Goal: Task Accomplishment & Management: Use online tool/utility

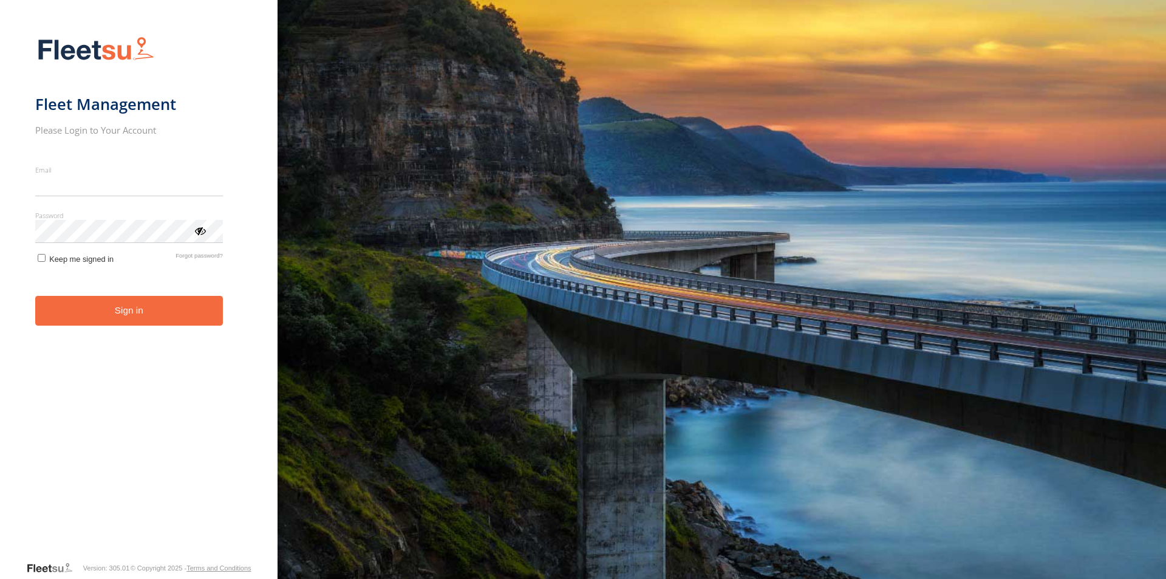
type input "**********"
click at [115, 329] on form "**********" at bounding box center [138, 294] width 207 height 531
click at [115, 318] on button "Sign in" at bounding box center [129, 311] width 188 height 30
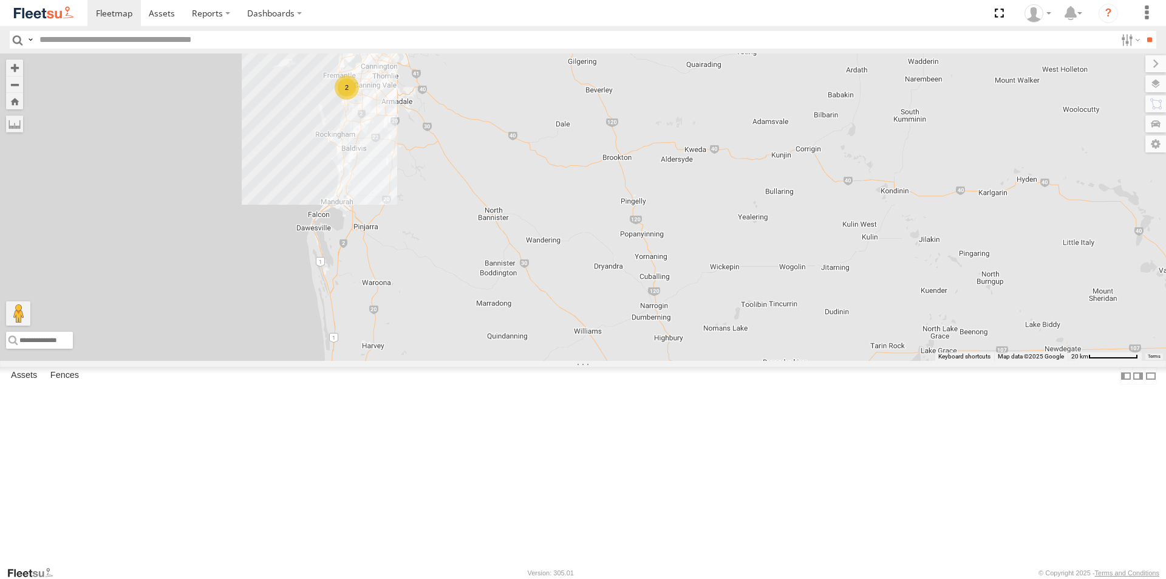
drag, startPoint x: 868, startPoint y: 536, endPoint x: 767, endPoint y: 531, distance: 100.9
click at [767, 361] on div "1HSB945 - Ben 3 4 2" at bounding box center [583, 206] width 1166 height 307
click at [0, 0] on span at bounding box center [0, 0] width 0 height 0
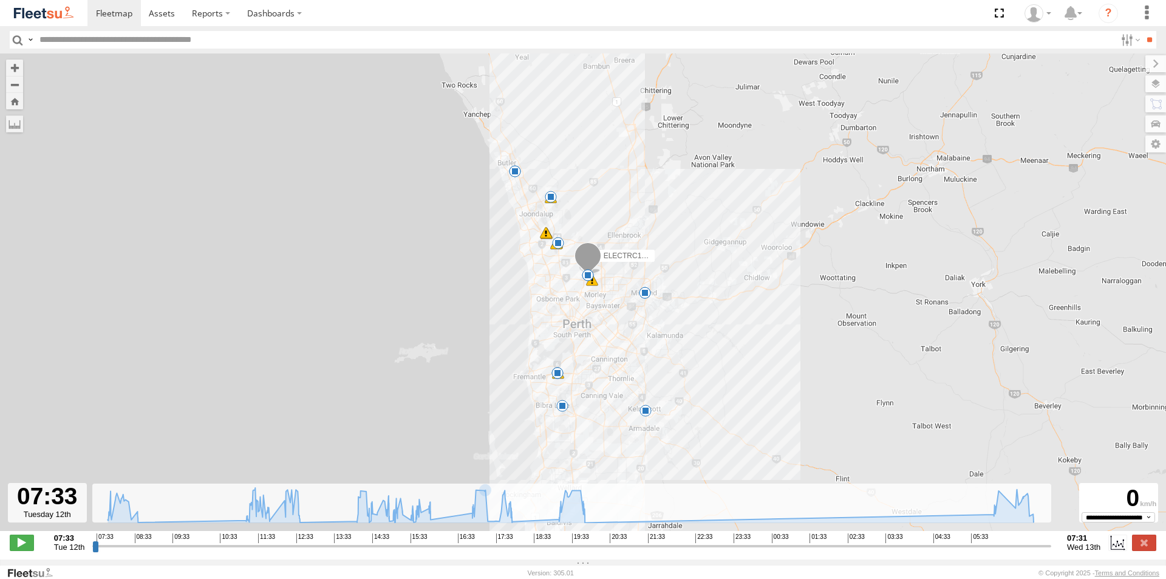
click at [1003, 552] on input "range" at bounding box center [571, 546] width 959 height 12
drag, startPoint x: 1003, startPoint y: 552, endPoint x: 976, endPoint y: 558, distance: 28.0
type input "**********"
click at [977, 552] on input "range" at bounding box center [571, 546] width 959 height 12
click at [380, 411] on div "ELECTRC12 - [PERSON_NAME] 08:36 Tue 11:54 Tue 14:55 Tue 15:56 Tue 18:06 Tue 19:…" at bounding box center [583, 298] width 1166 height 490
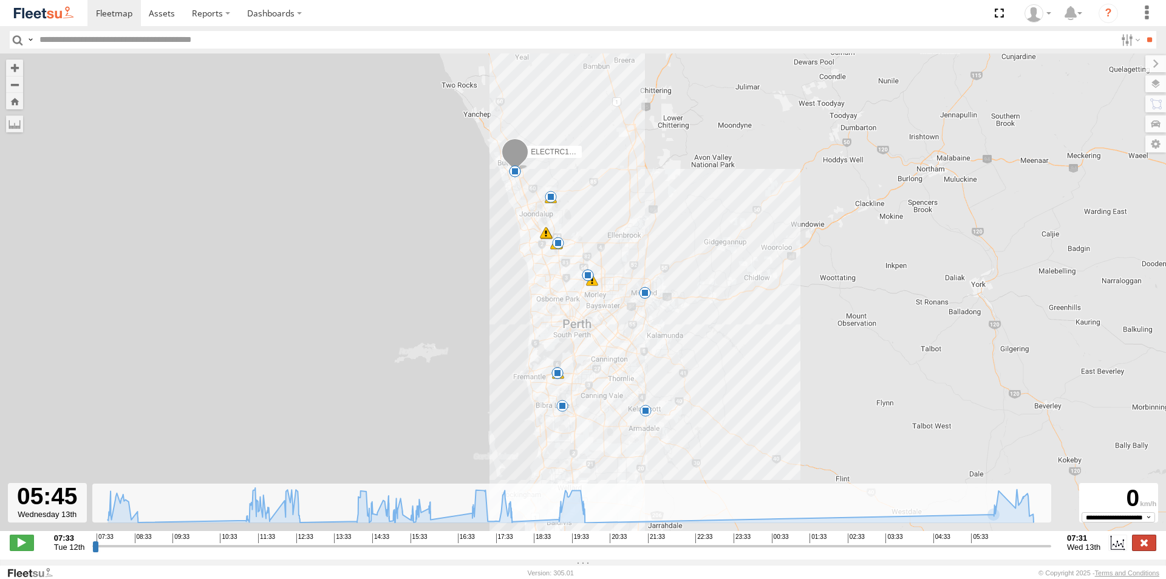
click at [1146, 544] on label at bounding box center [1144, 543] width 24 height 16
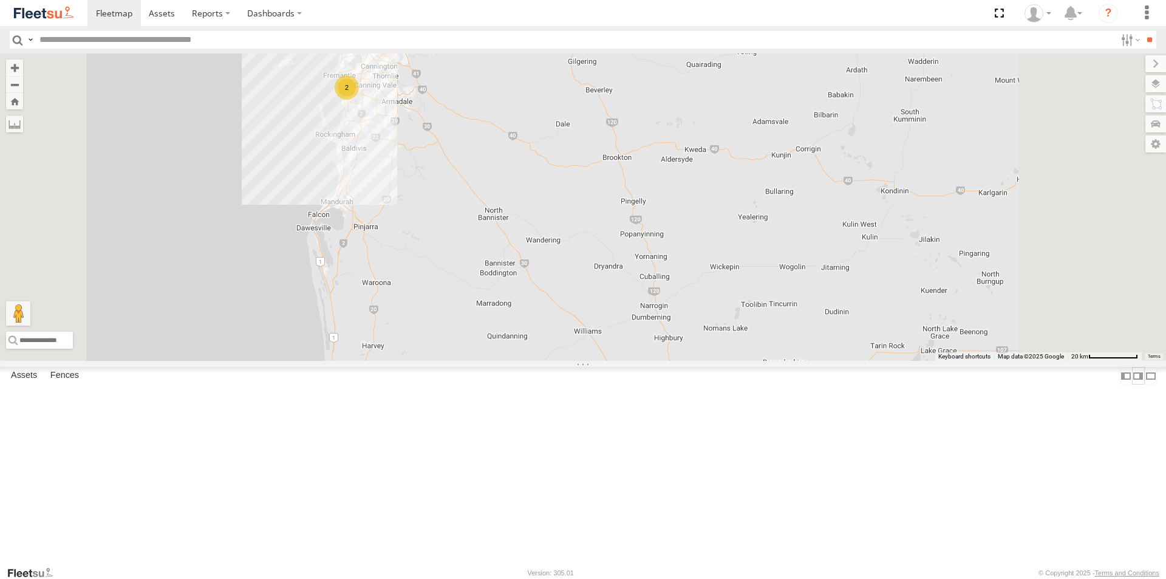
click at [1132, 384] on label at bounding box center [1138, 376] width 12 height 18
click at [1156, 389] on div "Assets Fences Fence Mgt Route Mgt" at bounding box center [583, 378] width 1166 height 22
click at [1152, 384] on label at bounding box center [1151, 376] width 12 height 18
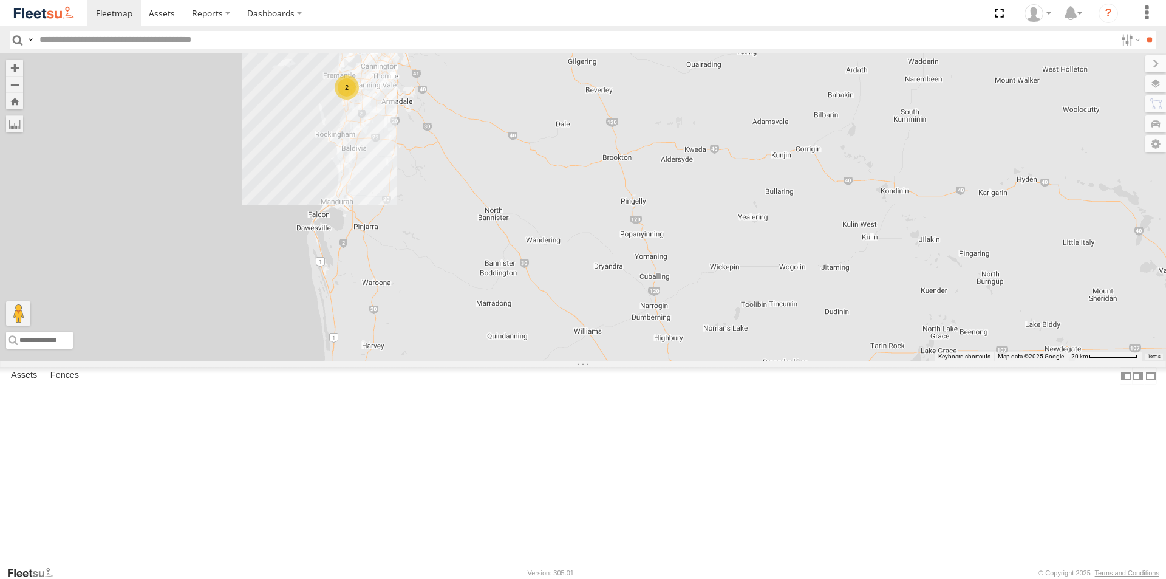
click at [0, 0] on label at bounding box center [0, 0] width 0 height 0
